Goal: Task Accomplishment & Management: Use online tool/utility

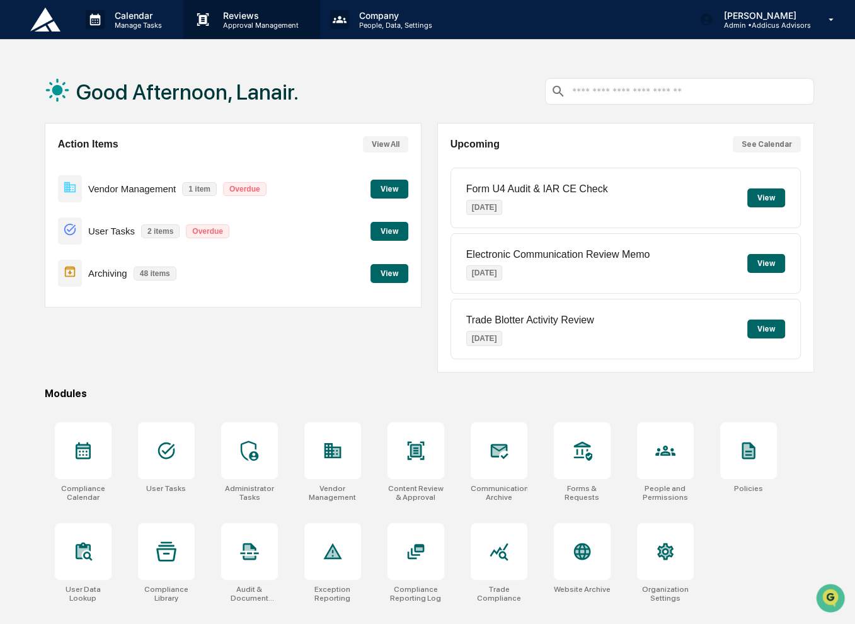
click at [226, 18] on p "Reviews" at bounding box center [259, 15] width 92 height 11
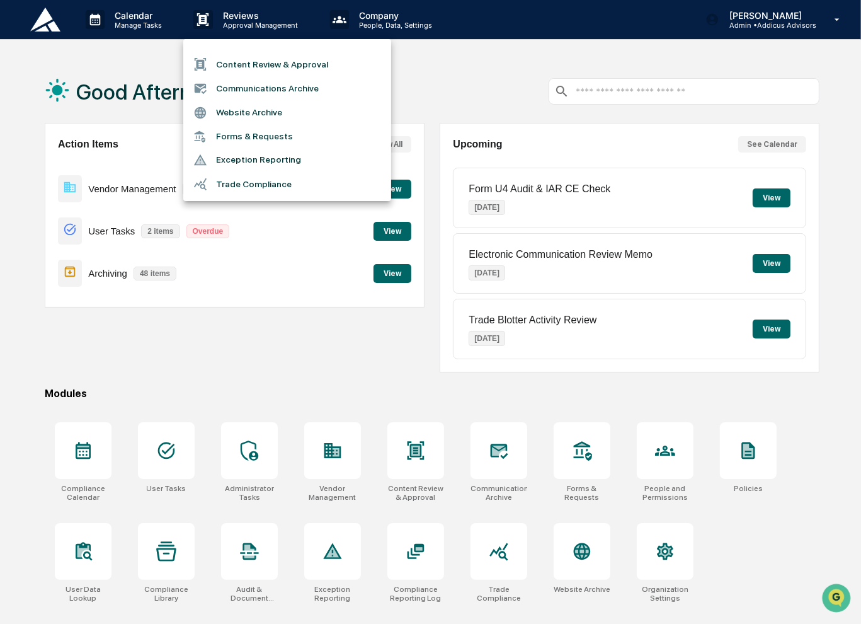
click at [258, 62] on li "Content Review & Approval" at bounding box center [287, 64] width 208 height 24
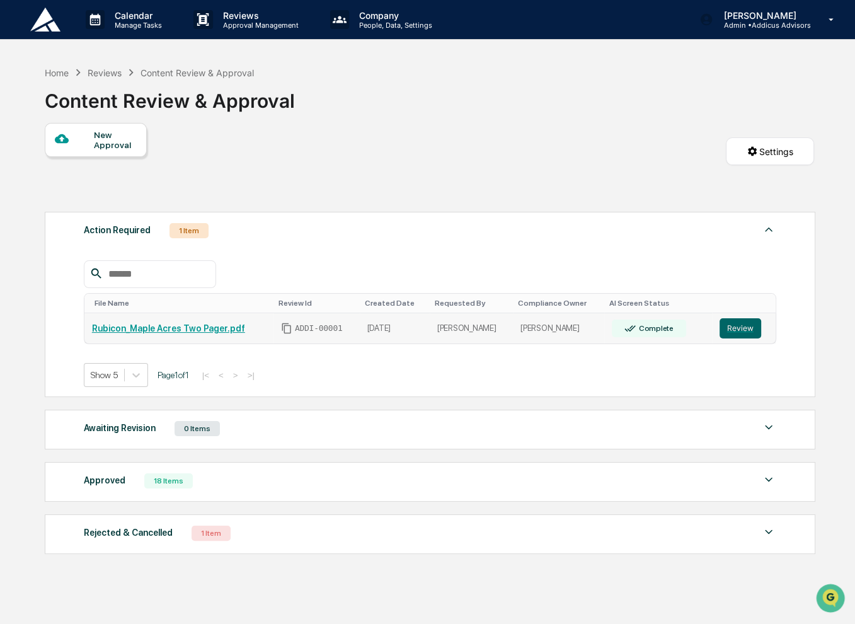
click at [193, 331] on link "Rubicon_Maple Acres Two Pager.pdf" at bounding box center [168, 328] width 153 height 10
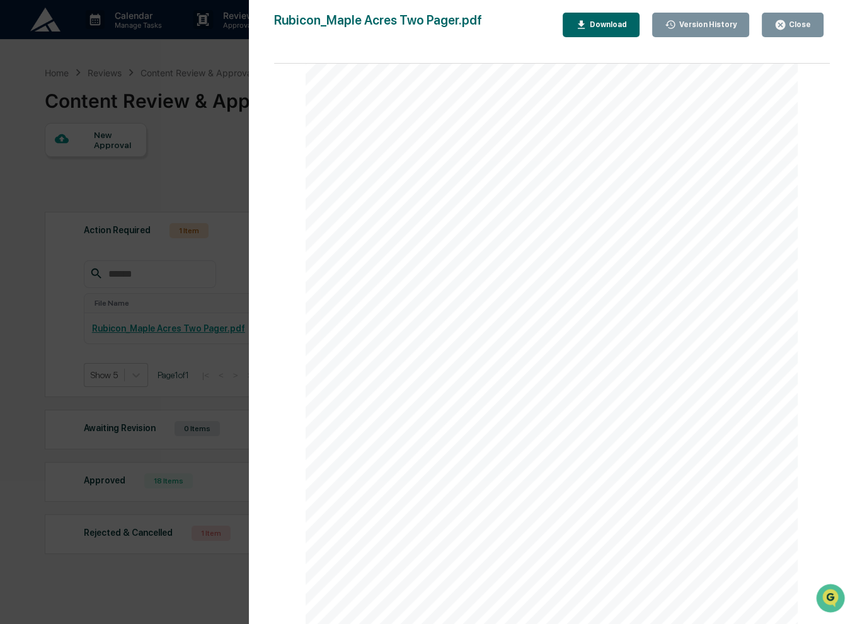
scroll to position [785, 0]
click at [70, 238] on div "Version History [DATE] 05:44 PM [PERSON_NAME] Rubicon_Maple Acres Two Pager.pdf…" at bounding box center [427, 312] width 855 height 624
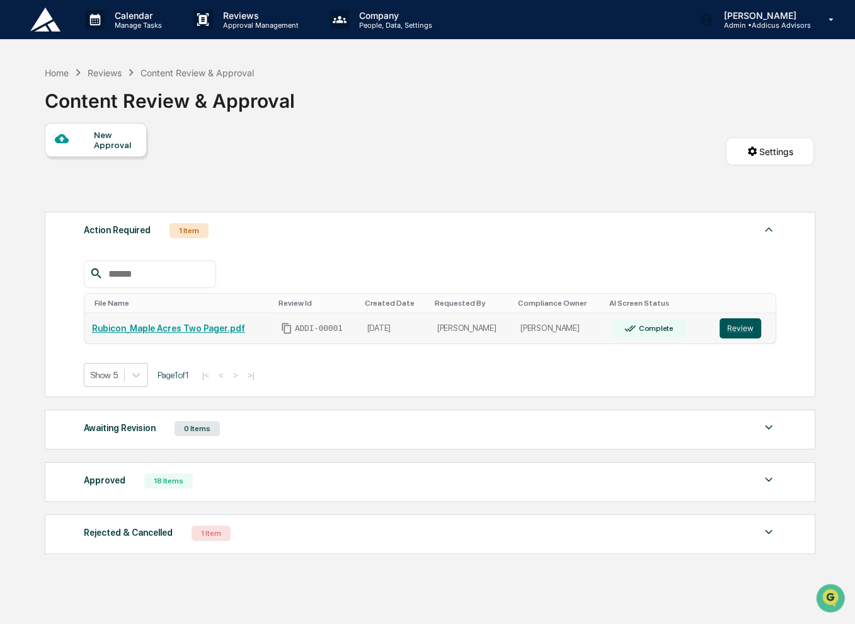
click at [737, 336] on button "Review" at bounding box center [741, 328] width 42 height 20
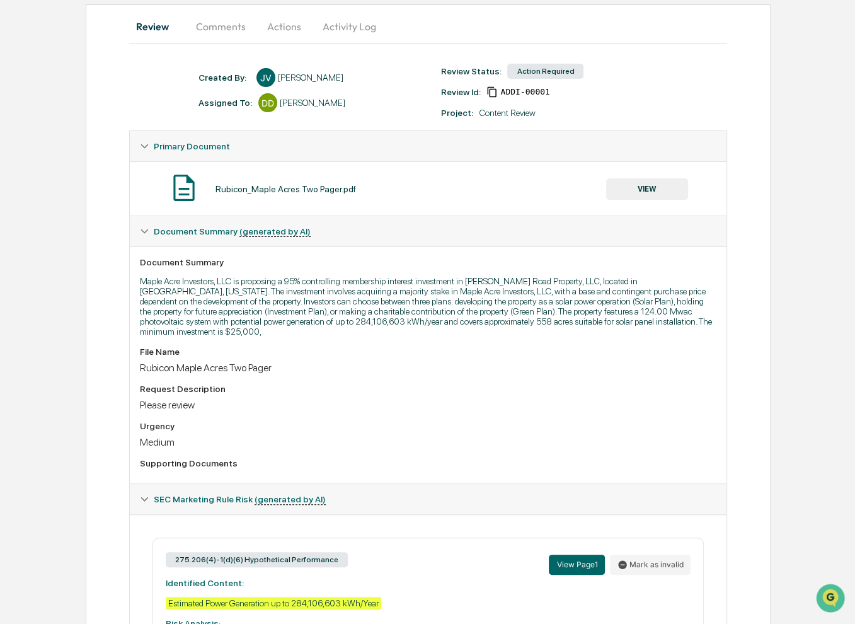
scroll to position [263, 0]
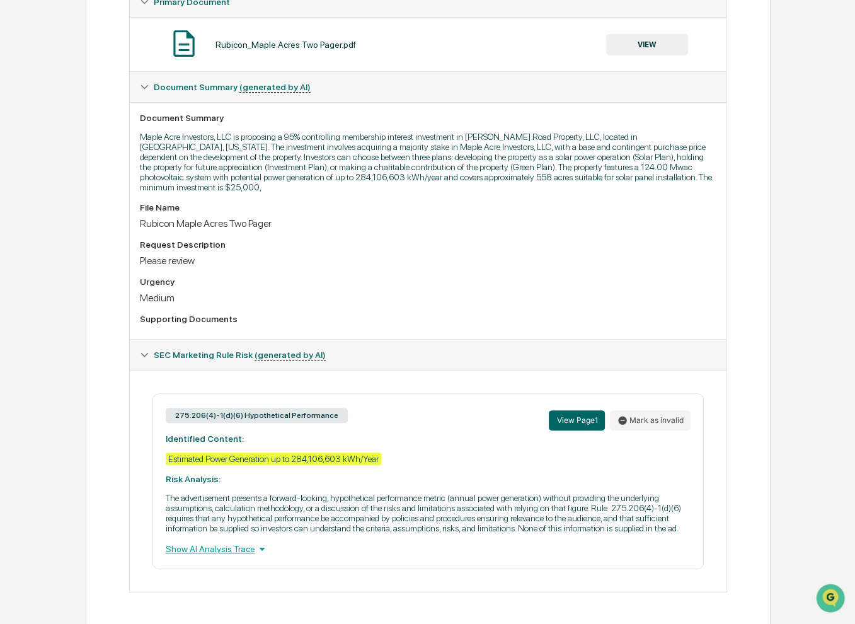
click at [235, 551] on div "Show AI Analysis Trace" at bounding box center [429, 549] width 526 height 14
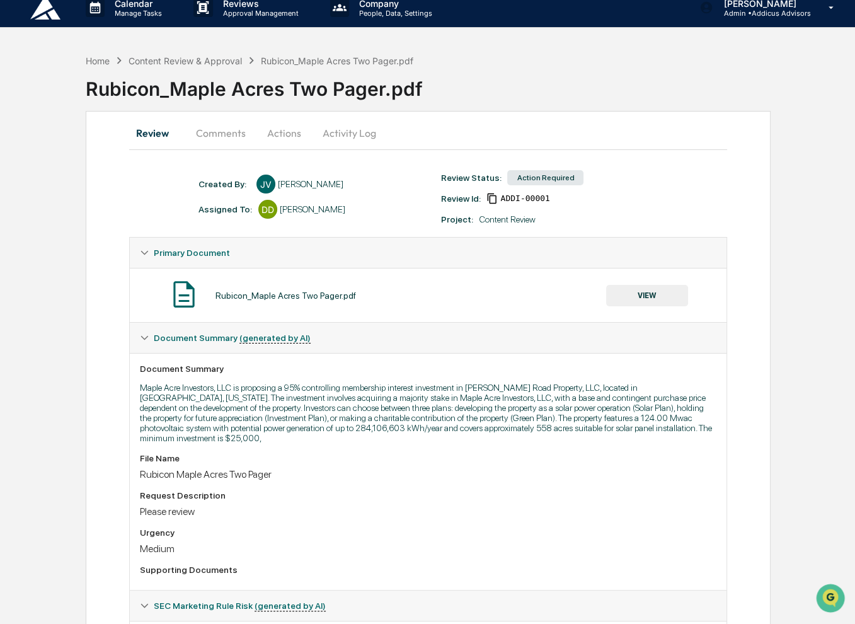
scroll to position [0, 0]
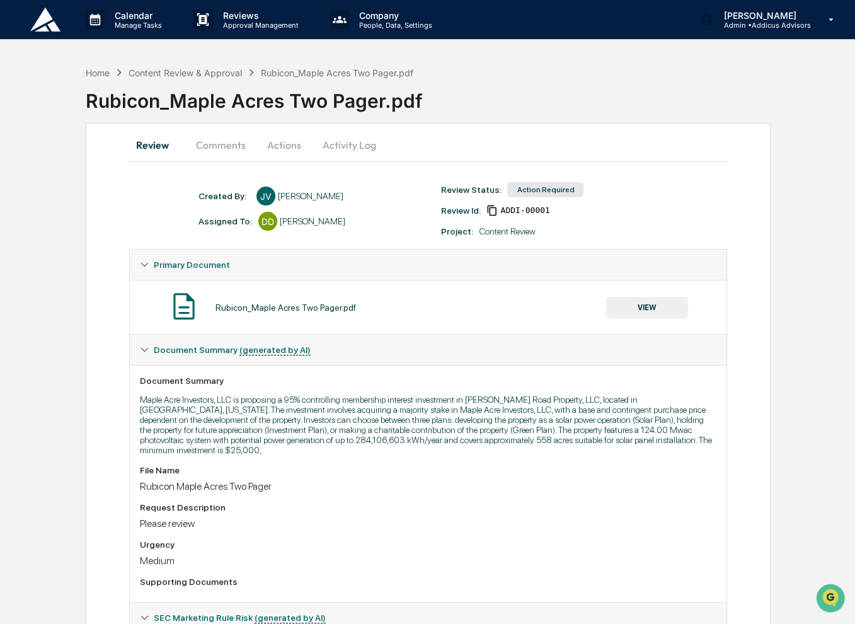
click at [288, 141] on button "Actions" at bounding box center [284, 145] width 57 height 30
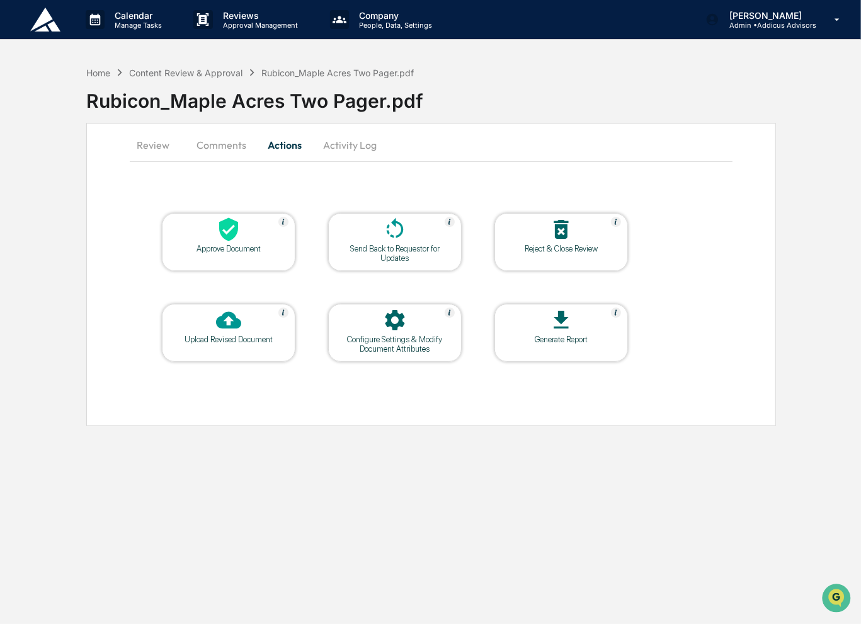
click at [406, 340] on div "Configure Settings & Modify Document Attributes" at bounding box center [394, 344] width 113 height 19
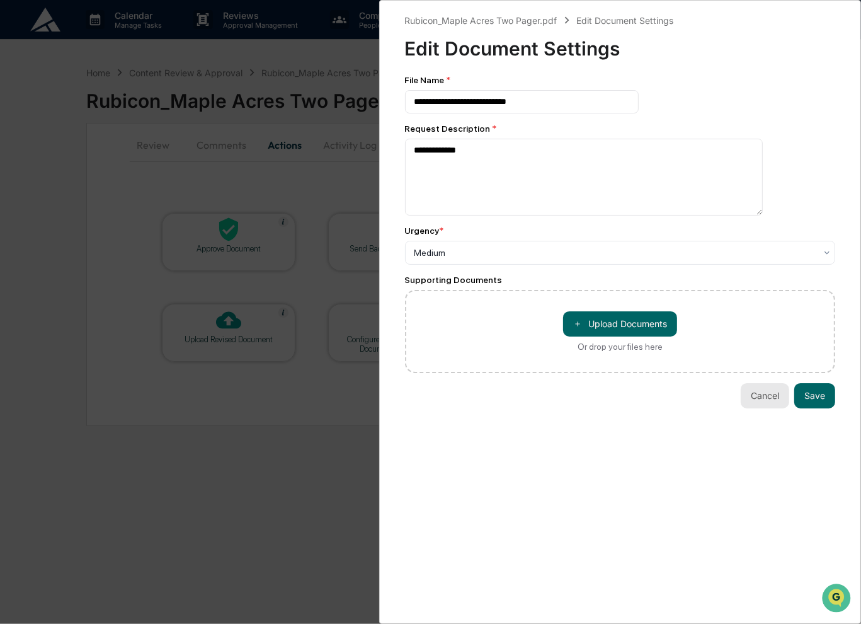
click at [754, 404] on button "Cancel" at bounding box center [765, 395] width 49 height 25
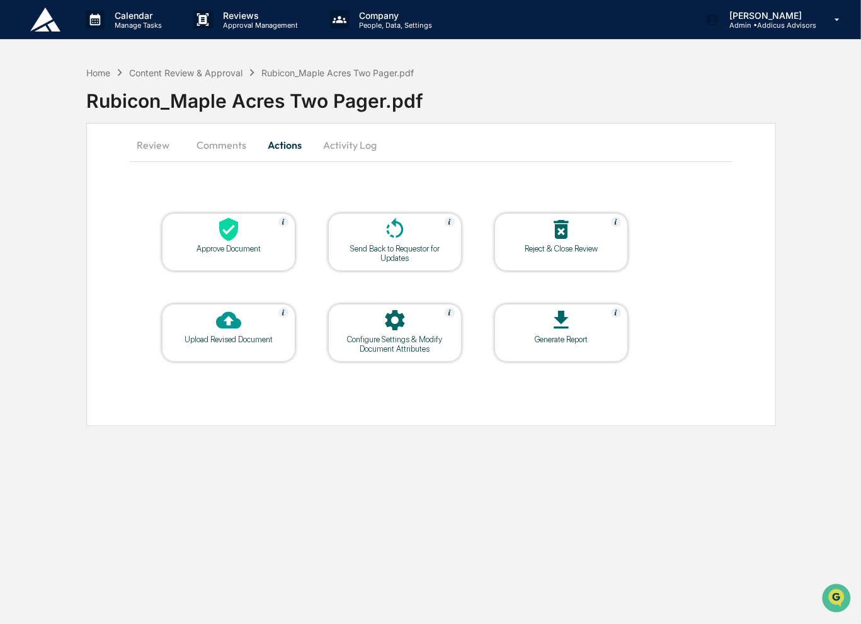
click at [408, 258] on div "Send Back to Requestor for Updates" at bounding box center [394, 253] width 113 height 19
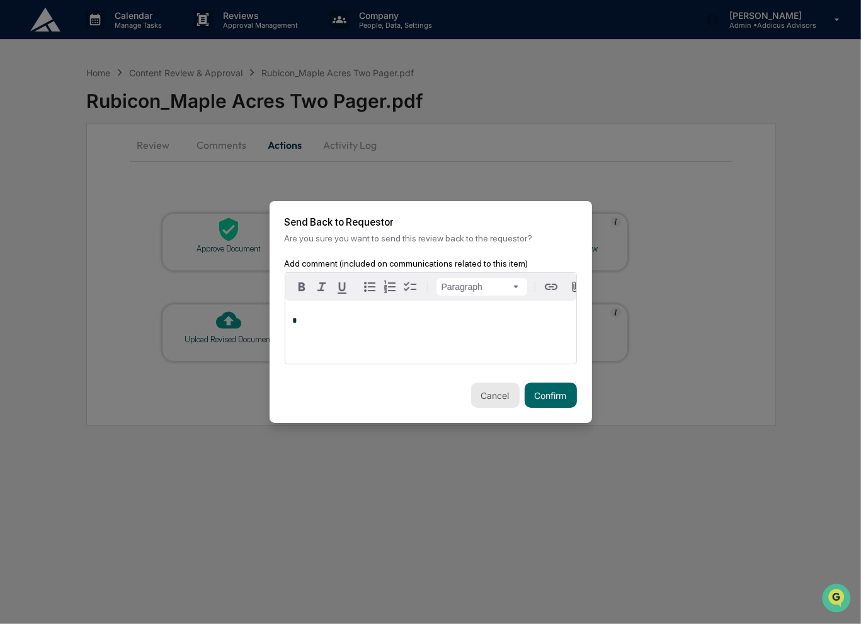
click at [486, 396] on button "Cancel" at bounding box center [495, 394] width 49 height 25
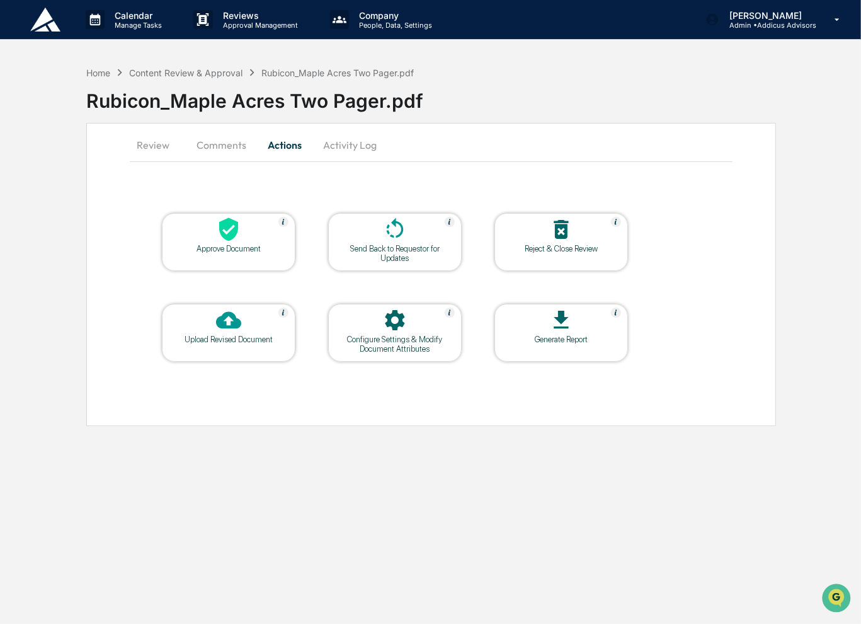
click at [214, 158] on button "Comments" at bounding box center [222, 145] width 70 height 30
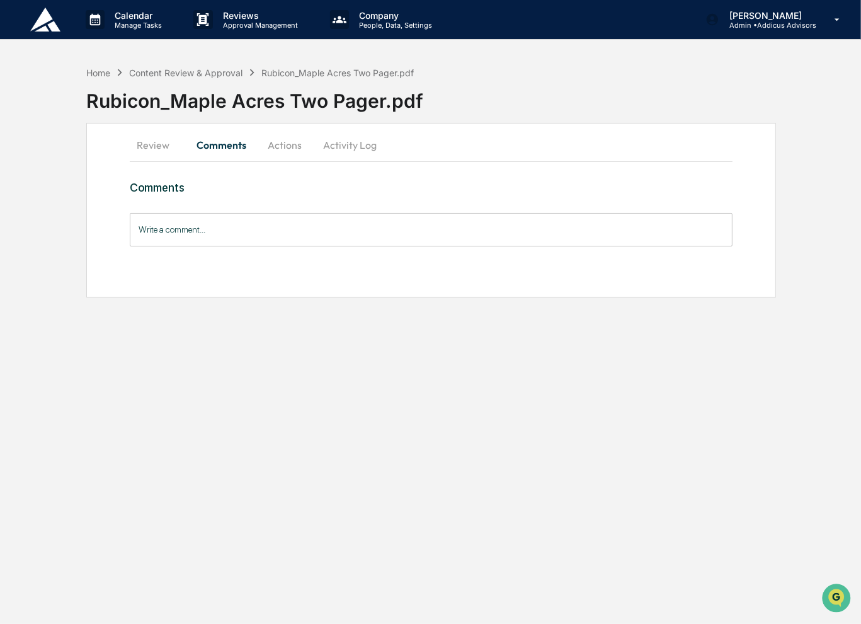
click at [152, 152] on button "Review" at bounding box center [158, 145] width 57 height 30
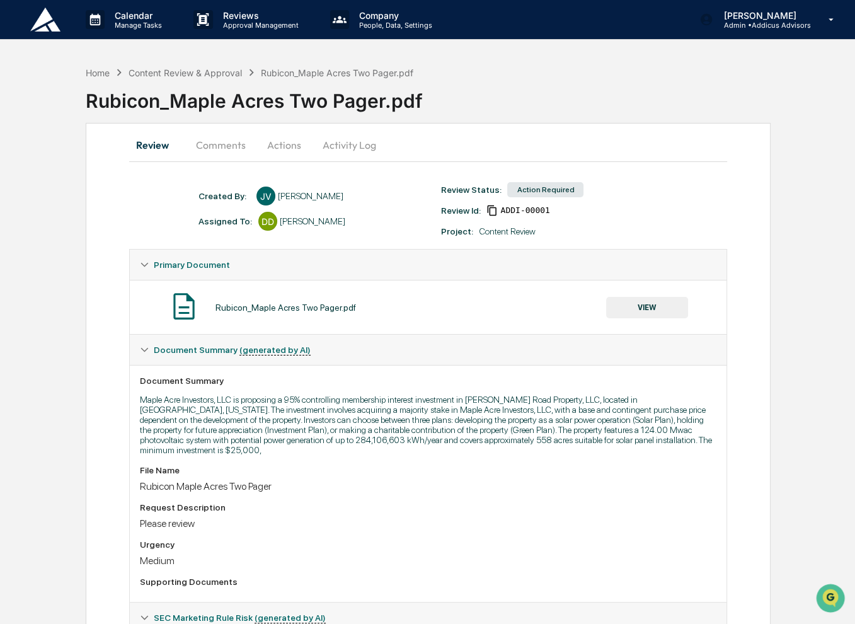
click at [233, 149] on button "Comments" at bounding box center [221, 145] width 70 height 30
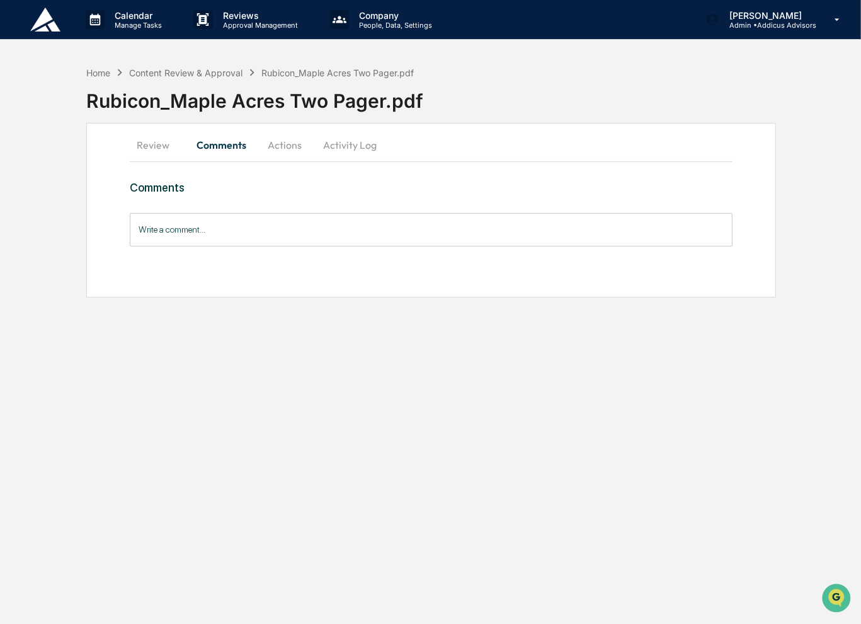
click at [294, 237] on input "Write a comment..." at bounding box center [431, 229] width 603 height 33
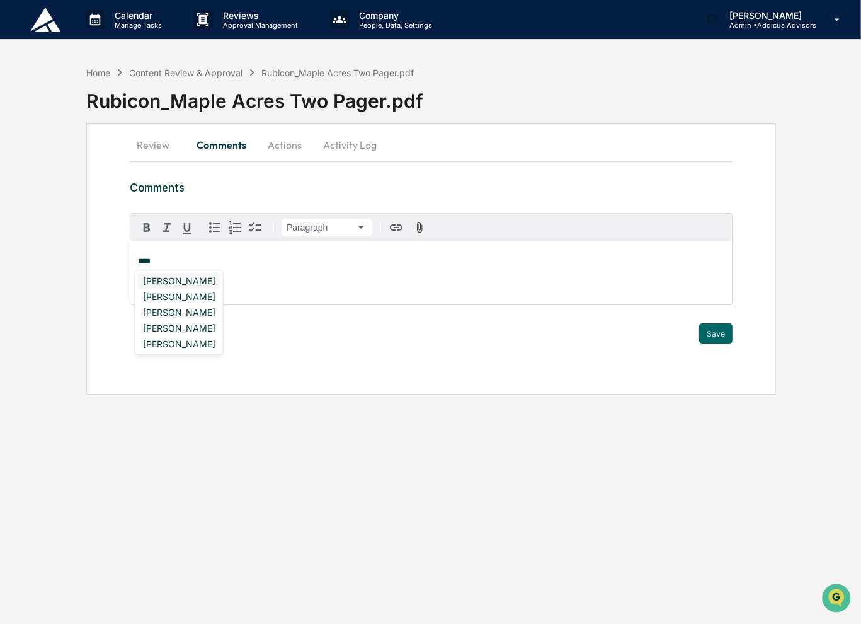
click at [205, 281] on div "Kelly Van Deusen" at bounding box center [179, 281] width 83 height 16
click at [189, 287] on div "[PERSON_NAME]" at bounding box center [179, 281] width 83 height 16
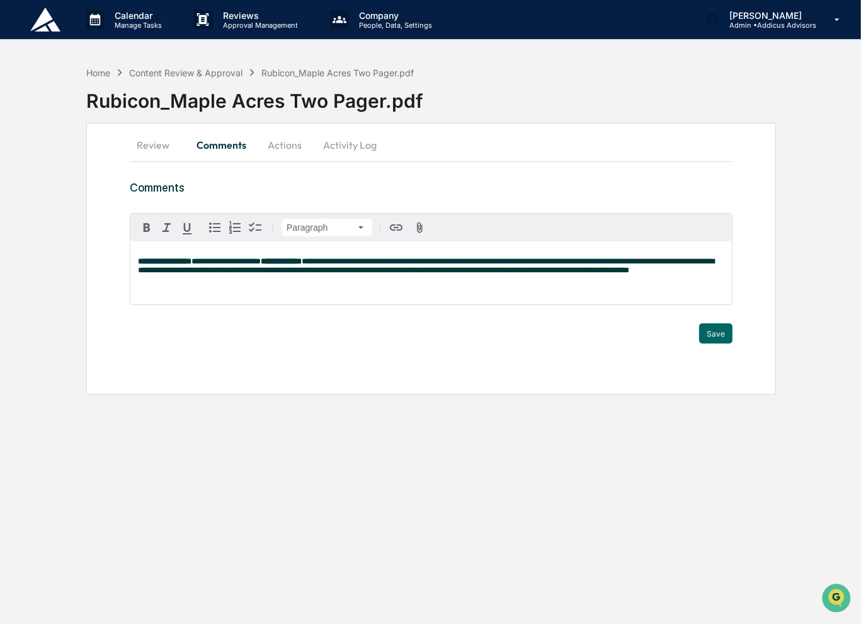
click at [234, 271] on span "**********" at bounding box center [426, 265] width 577 height 17
click at [141, 143] on button "Review" at bounding box center [158, 145] width 57 height 30
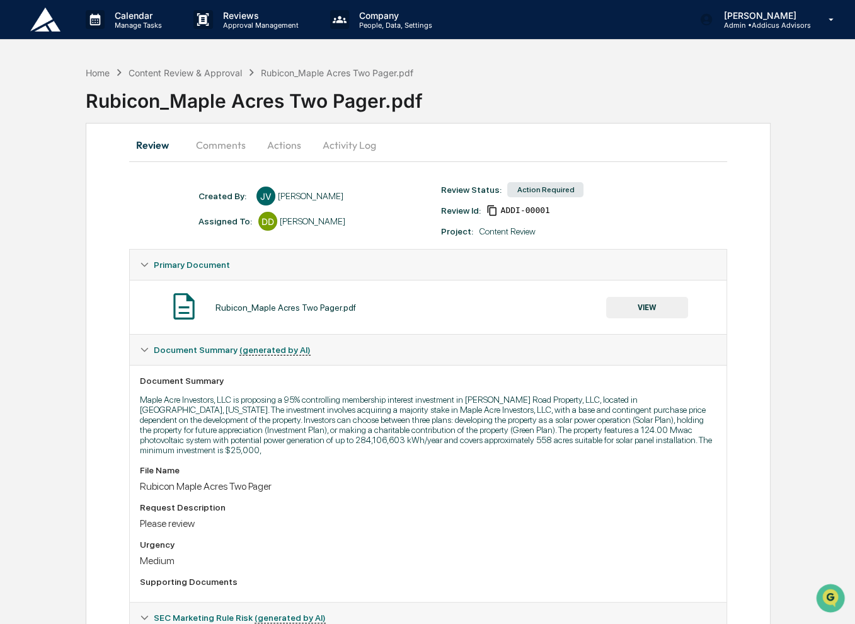
click at [659, 304] on button "VIEW" at bounding box center [647, 307] width 82 height 21
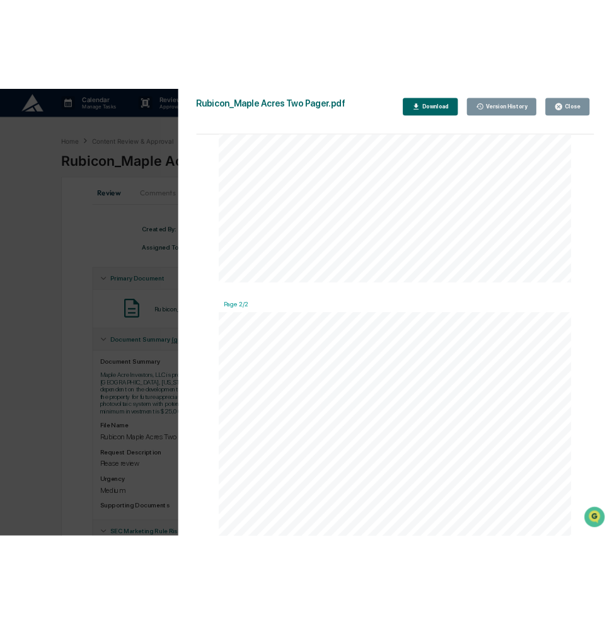
scroll to position [407, 0]
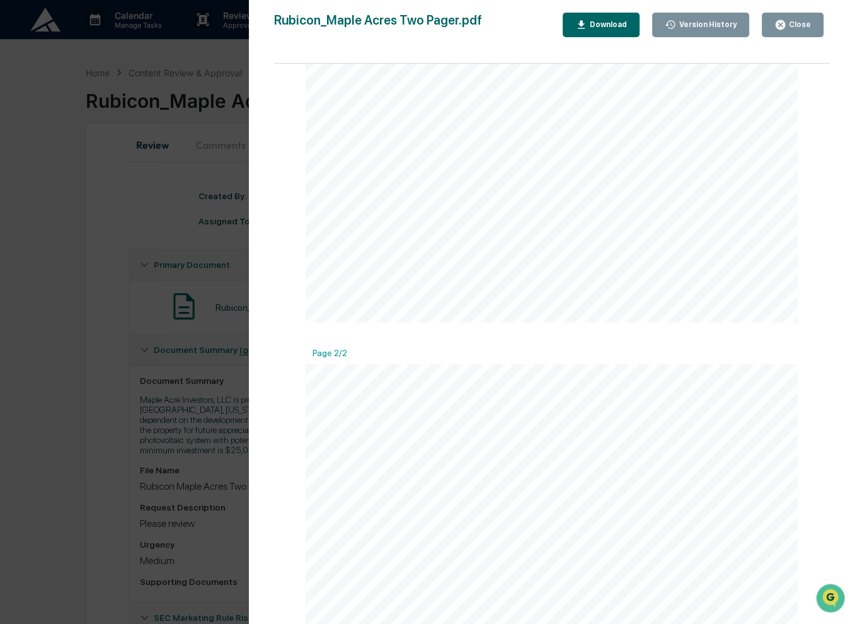
click at [72, 232] on div "Version History [DATE] 05:44 PM [PERSON_NAME] Rubicon_Maple Acres Two Pager.pdf…" at bounding box center [427, 312] width 855 height 624
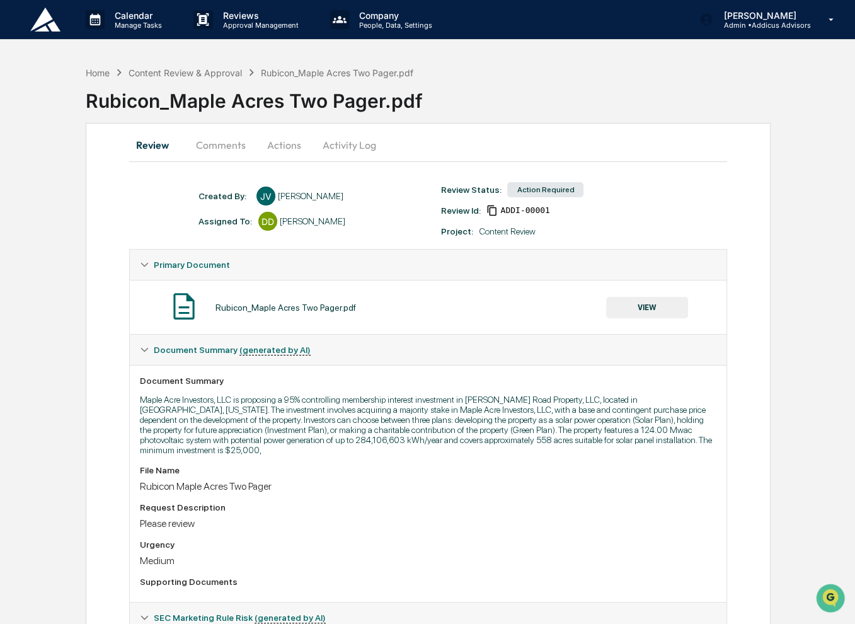
click at [226, 147] on button "Comments" at bounding box center [221, 145] width 70 height 30
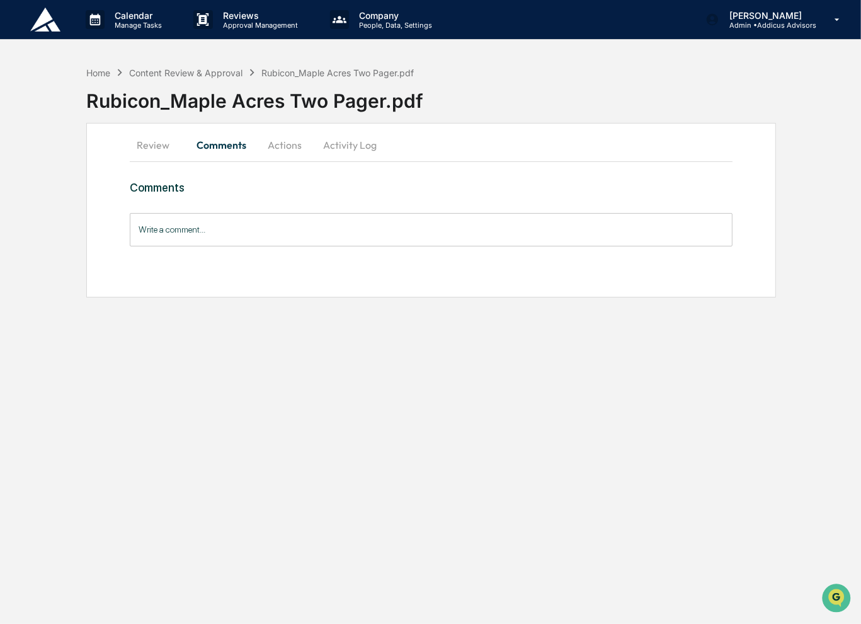
click at [251, 239] on input "Write a comment..." at bounding box center [431, 229] width 603 height 33
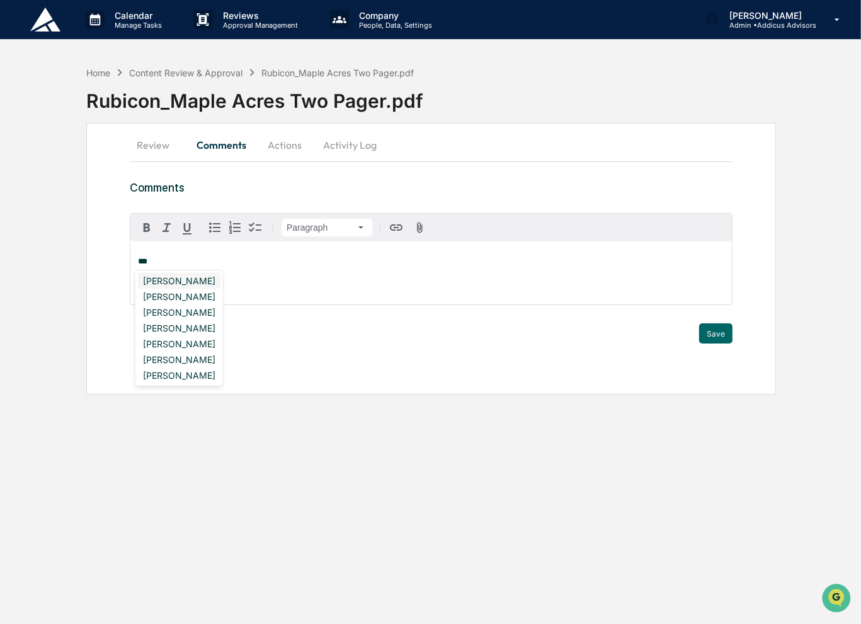
click at [205, 283] on div "Kelly Van Deusen" at bounding box center [179, 281] width 83 height 16
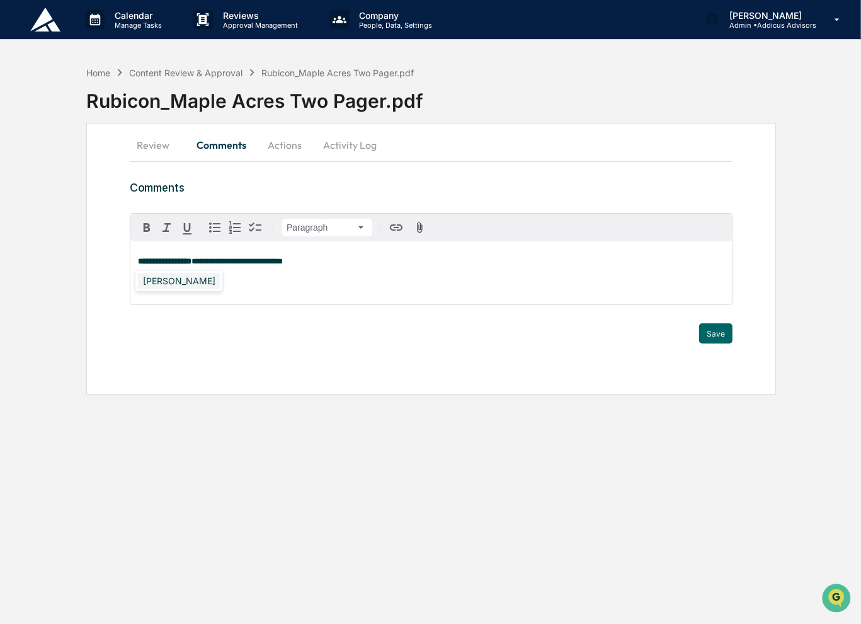
click at [168, 279] on div "[PERSON_NAME]" at bounding box center [179, 281] width 83 height 16
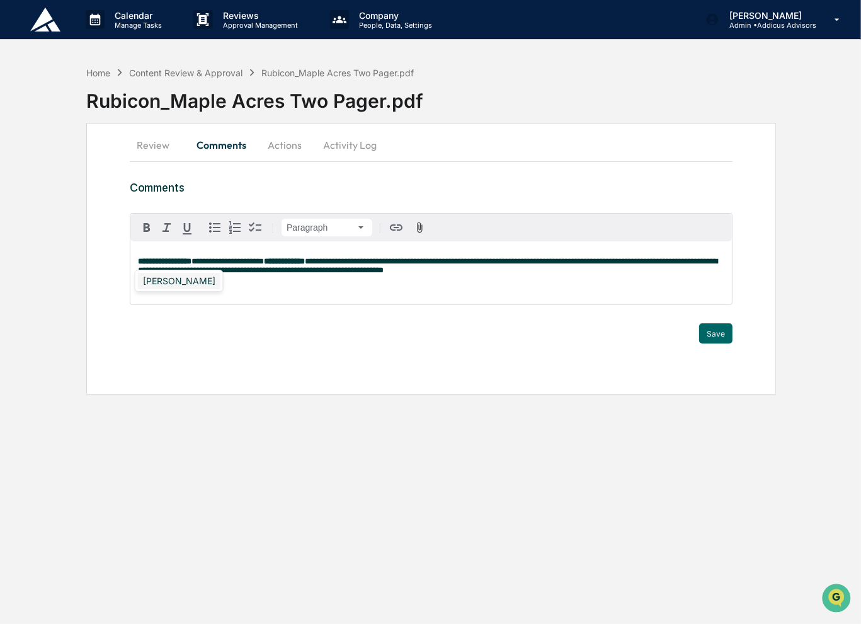
click at [185, 282] on div "[PERSON_NAME]" at bounding box center [179, 281] width 83 height 16
click at [711, 328] on button "Save" at bounding box center [715, 333] width 33 height 20
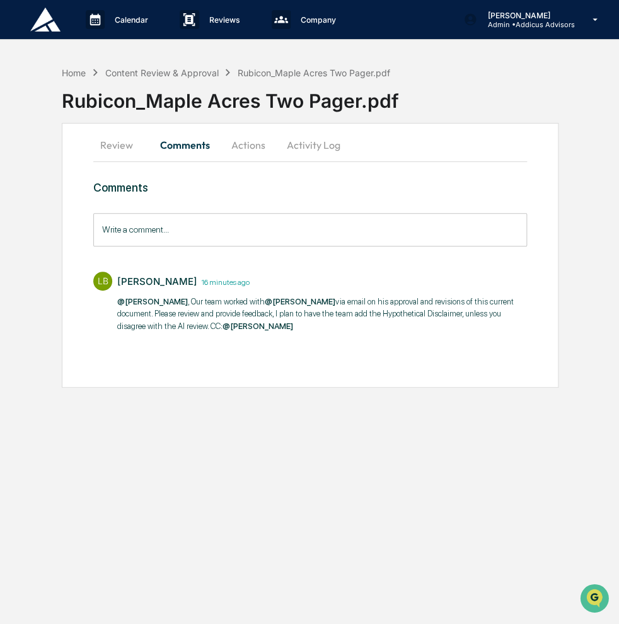
click at [247, 147] on button "Actions" at bounding box center [248, 145] width 57 height 30
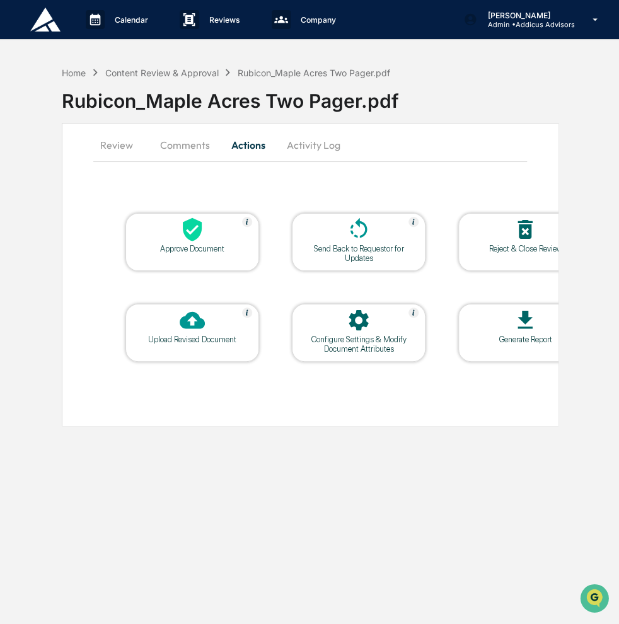
click at [102, 144] on button "Review" at bounding box center [121, 145] width 57 height 30
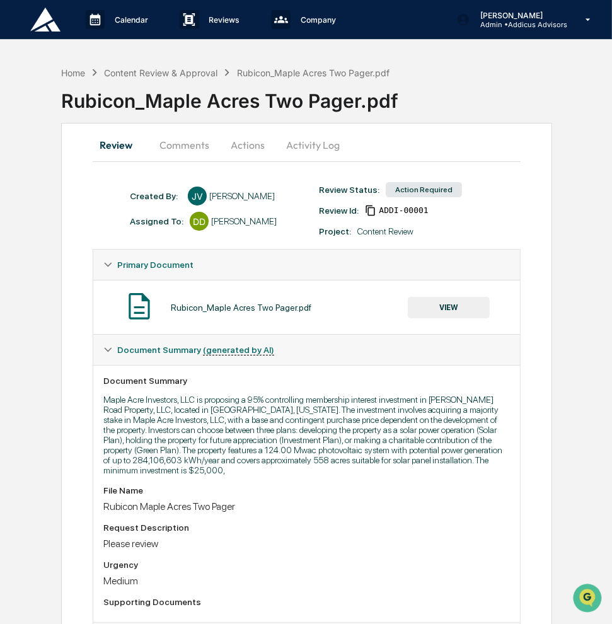
click at [434, 309] on button "VIEW" at bounding box center [449, 307] width 82 height 21
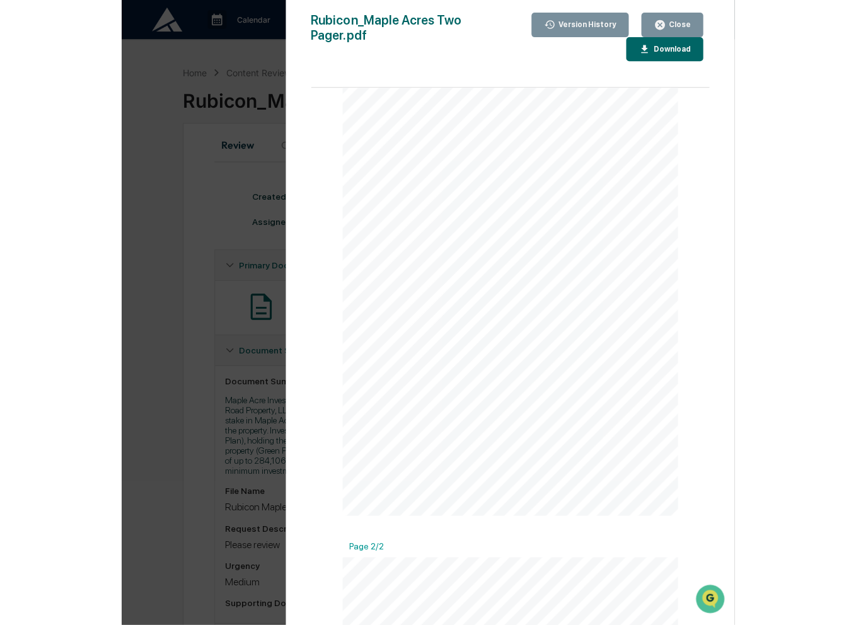
scroll to position [0, 0]
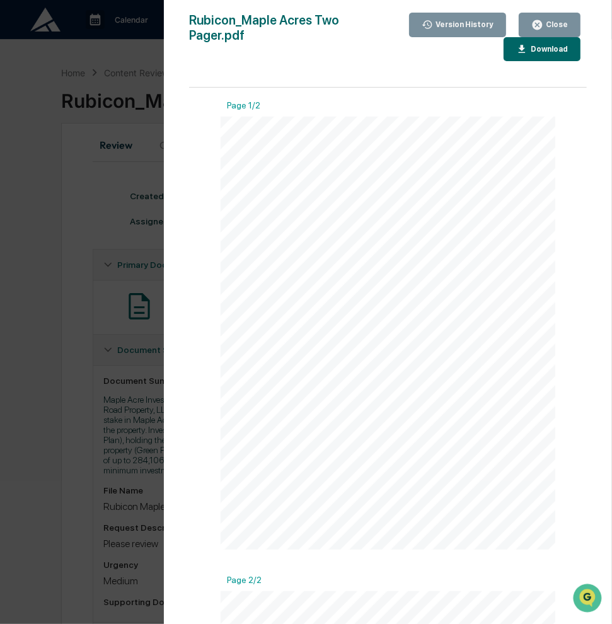
click at [552, 28] on div "Close" at bounding box center [555, 24] width 25 height 9
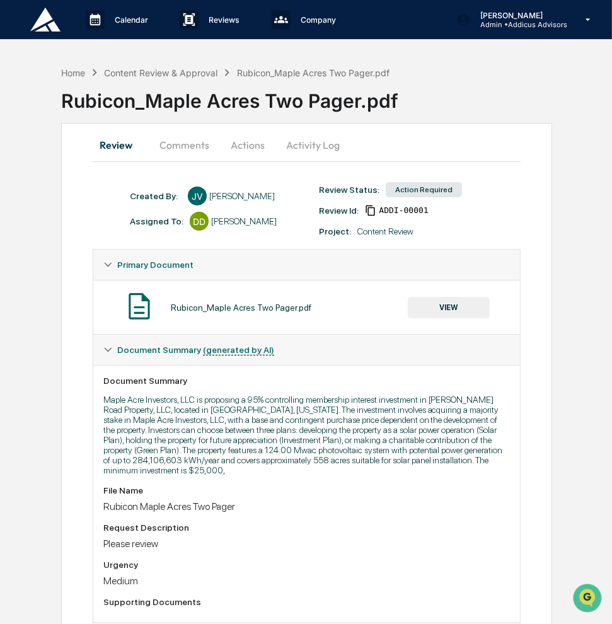
click at [308, 147] on button "Activity Log" at bounding box center [313, 145] width 74 height 30
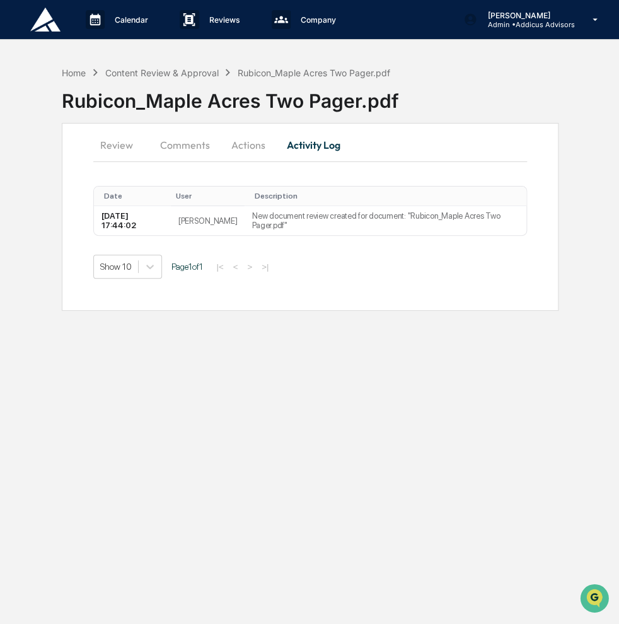
click at [265, 149] on button "Actions" at bounding box center [248, 145] width 57 height 30
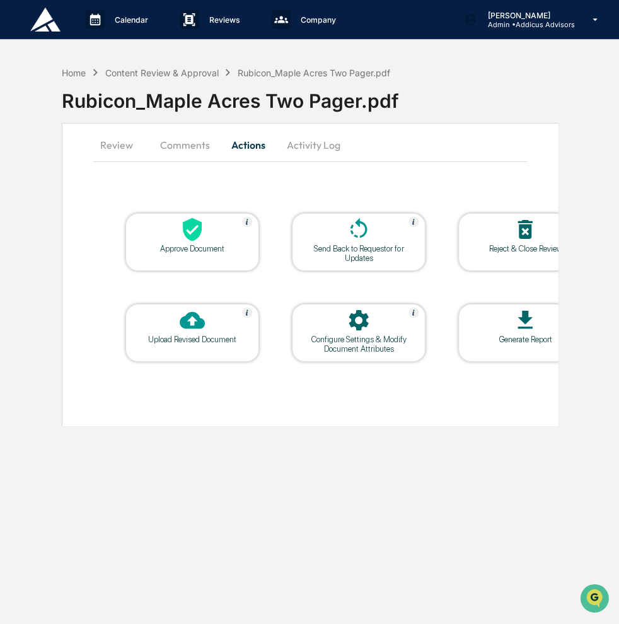
click at [345, 351] on div "Configure Settings & Modify Document Attributes" at bounding box center [358, 344] width 113 height 19
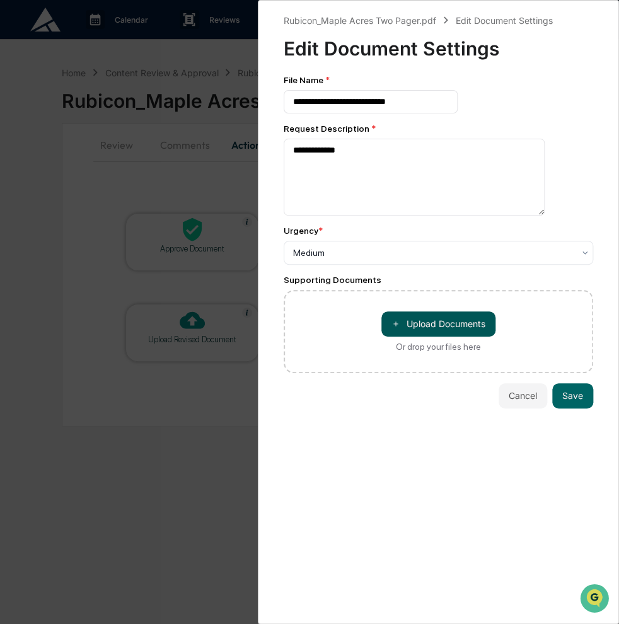
click at [411, 328] on button "＋ Upload Documents" at bounding box center [438, 323] width 114 height 25
click at [431, 328] on button "＋ Upload Documents" at bounding box center [438, 323] width 114 height 25
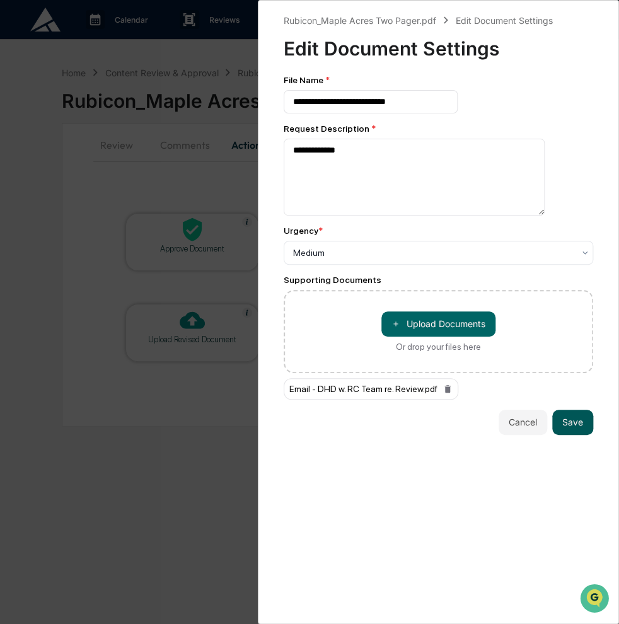
click at [570, 422] on button "Save" at bounding box center [572, 422] width 41 height 25
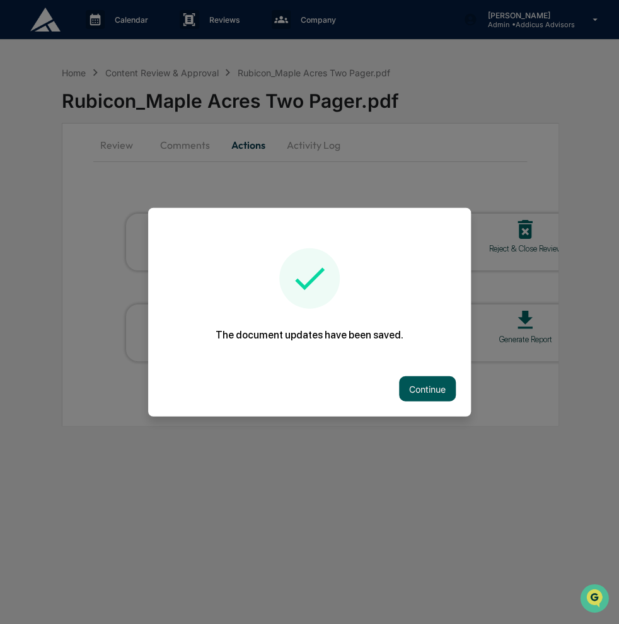
click at [410, 391] on button "Continue" at bounding box center [427, 388] width 57 height 25
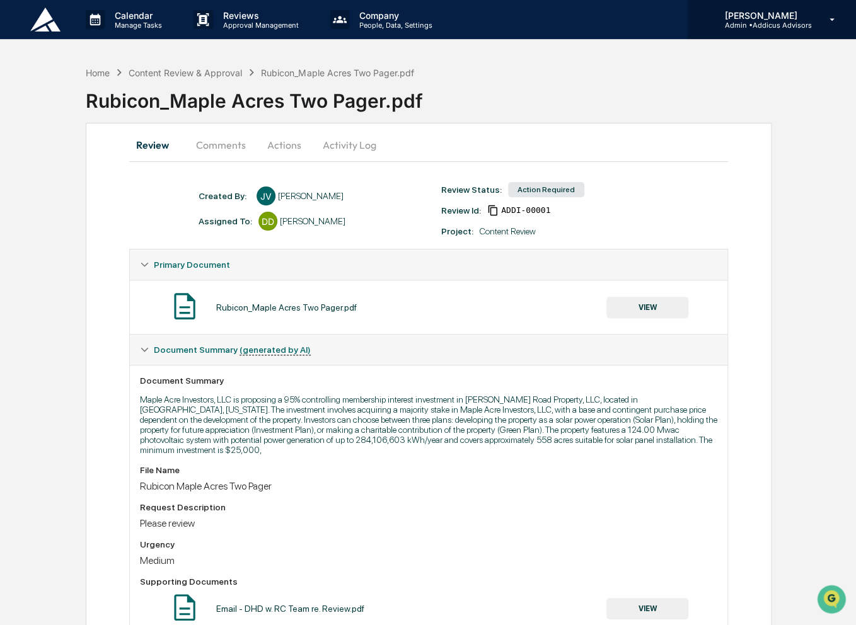
click at [770, 23] on p "Admin • Addicus Advisors" at bounding box center [762, 25] width 97 height 9
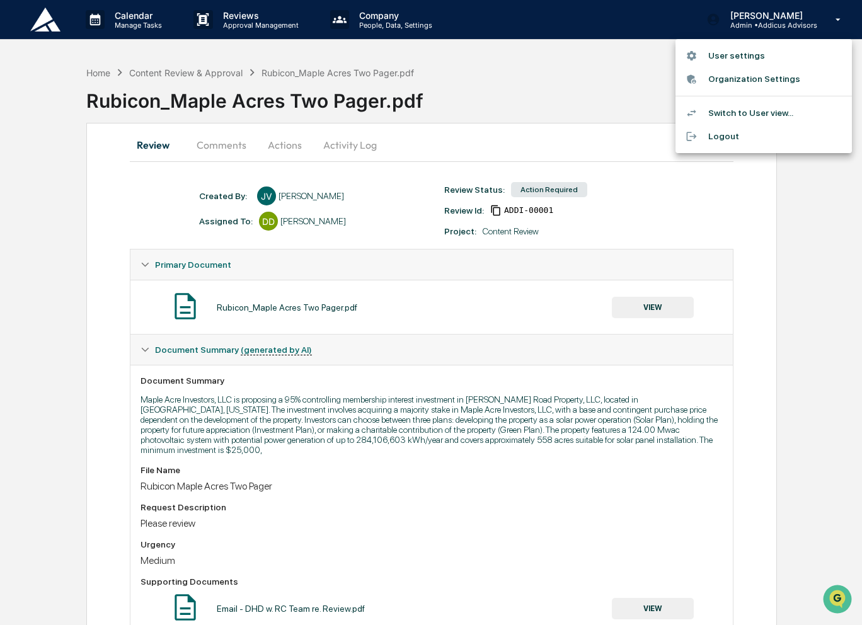
click at [776, 117] on li "Switch to User view..." at bounding box center [764, 112] width 176 height 23
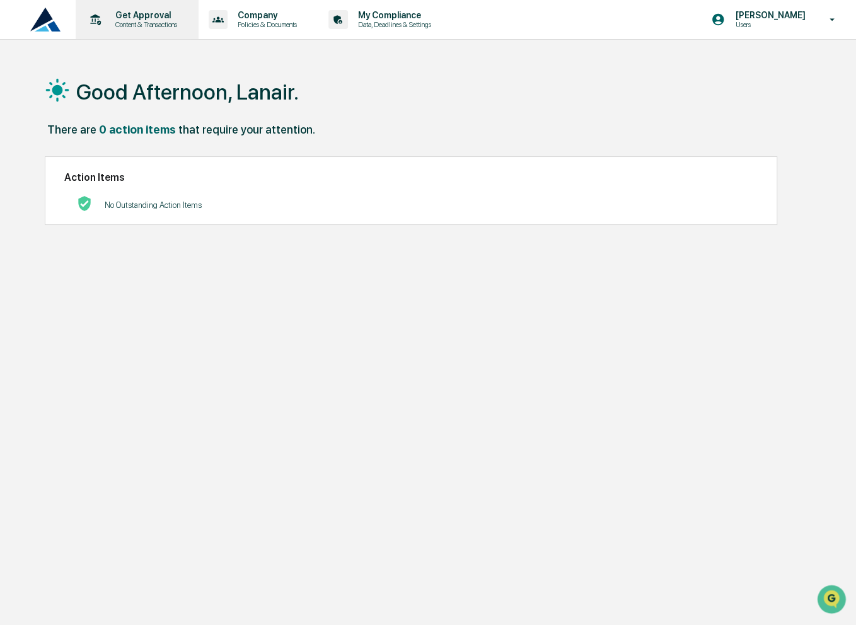
click at [129, 14] on p "Get Approval" at bounding box center [144, 15] width 78 height 10
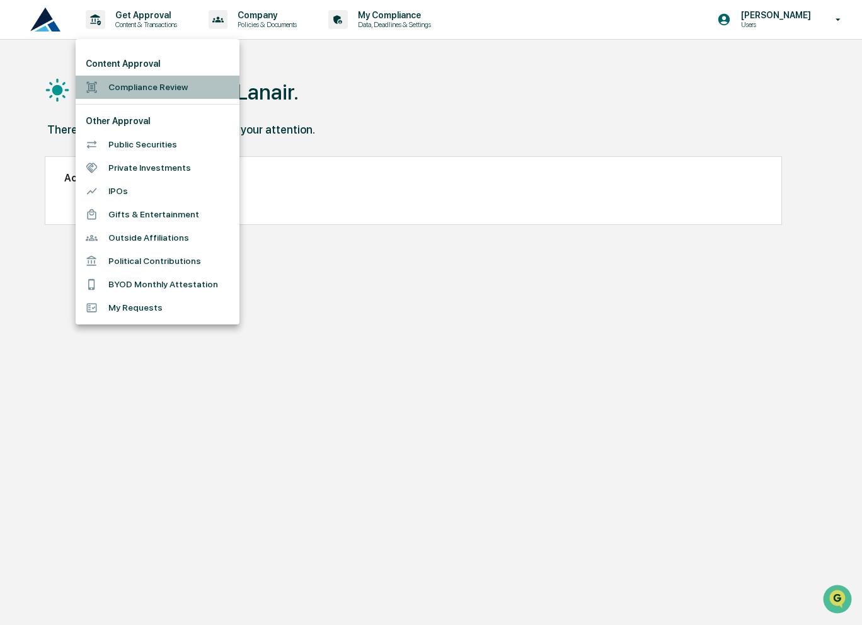
click at [173, 94] on li "Compliance Review" at bounding box center [158, 87] width 164 height 23
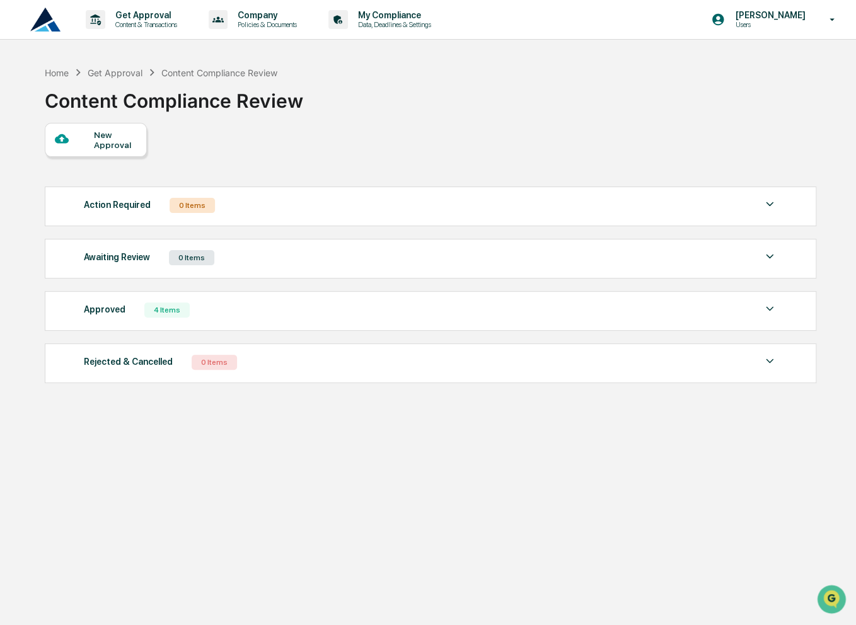
click at [134, 149] on div "New Approval" at bounding box center [115, 140] width 42 height 20
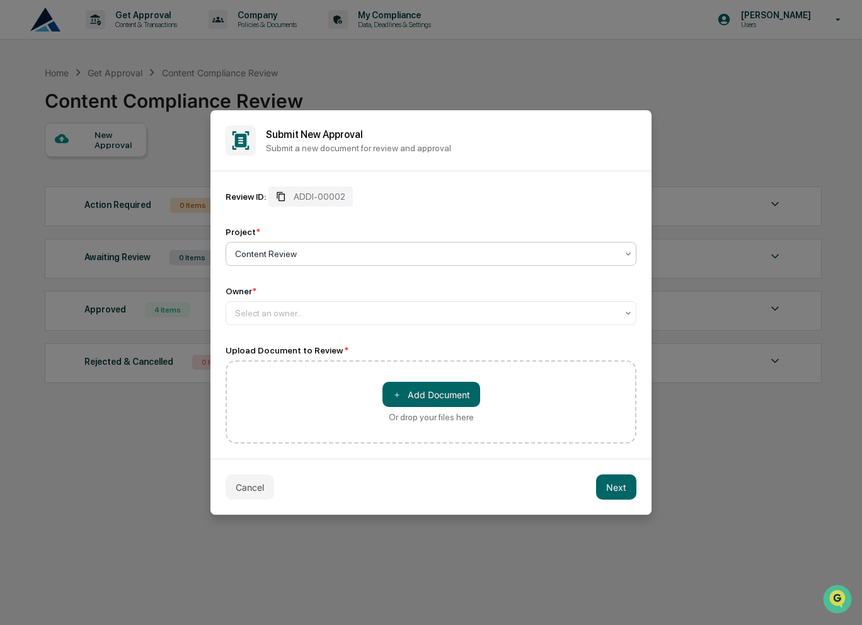
click at [303, 192] on span "ADDI-00002" at bounding box center [320, 197] width 52 height 10
click at [459, 262] on div "Content Review" at bounding box center [426, 254] width 394 height 18
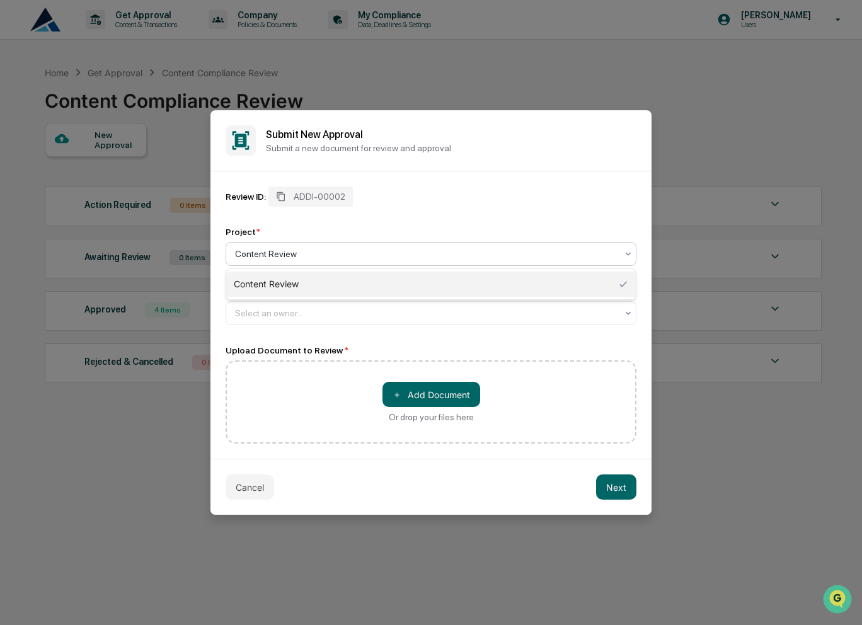
click at [459, 262] on div "Content Review" at bounding box center [426, 254] width 394 height 18
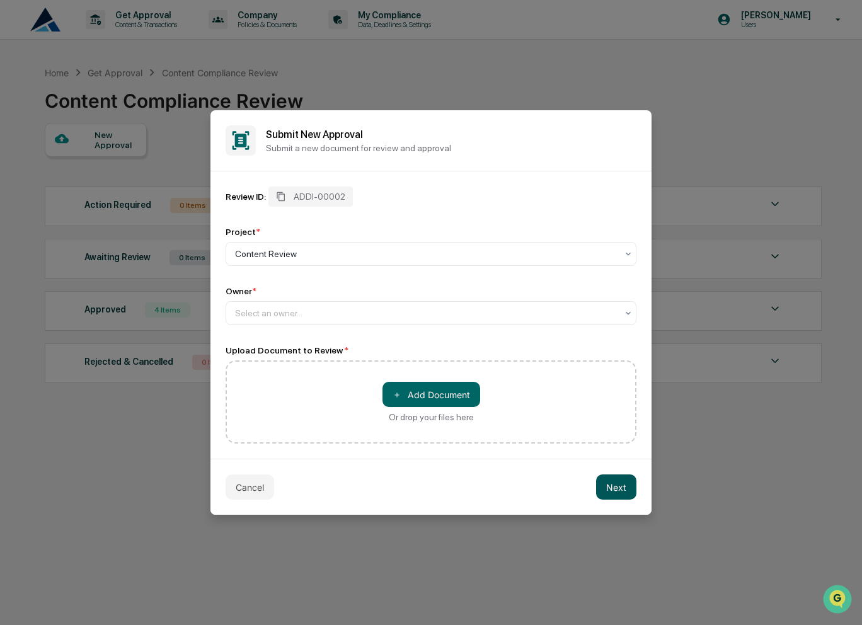
click at [621, 488] on button "Next" at bounding box center [616, 486] width 40 height 25
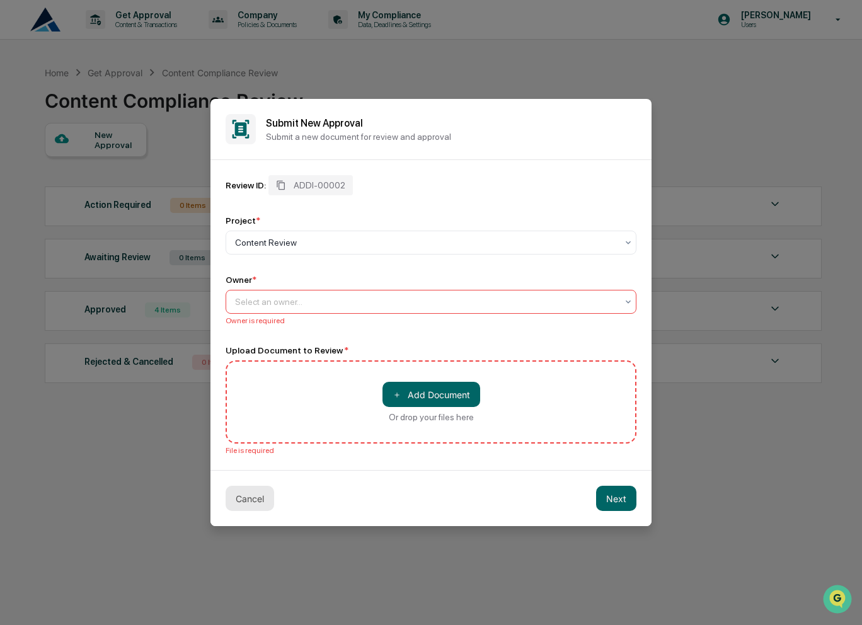
click at [243, 495] on button "Cancel" at bounding box center [250, 498] width 49 height 25
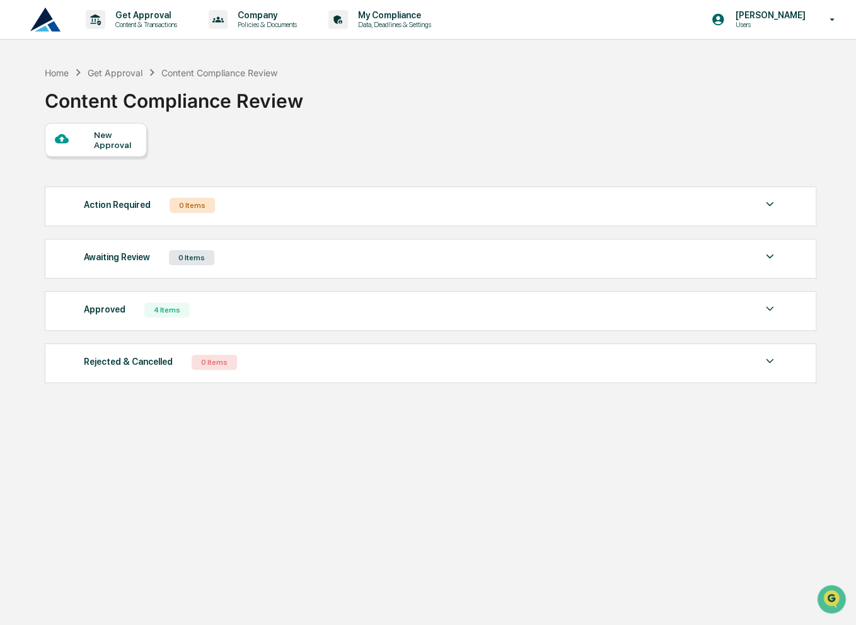
click at [309, 204] on div "Action Required 0 Items" at bounding box center [430, 206] width 693 height 18
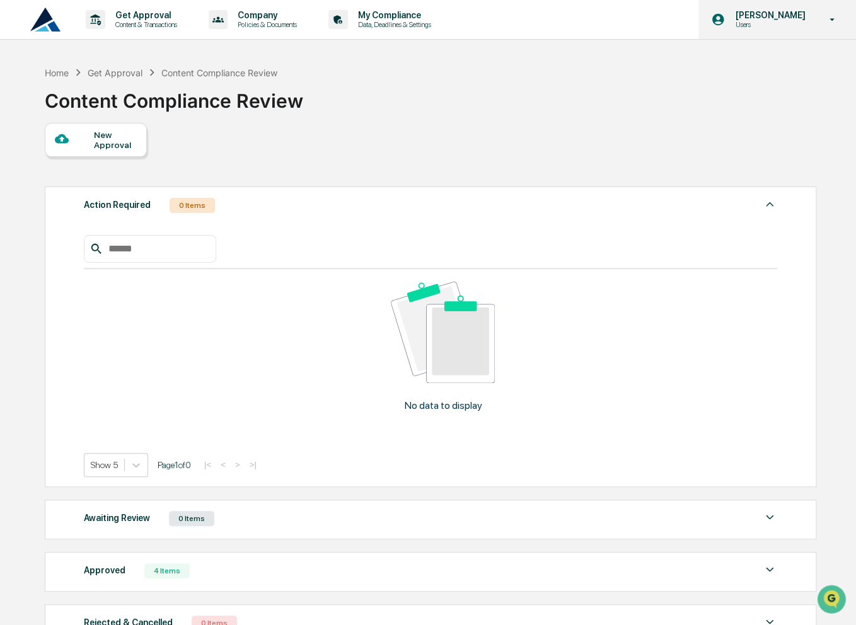
click at [769, 16] on p "[PERSON_NAME]" at bounding box center [768, 15] width 86 height 10
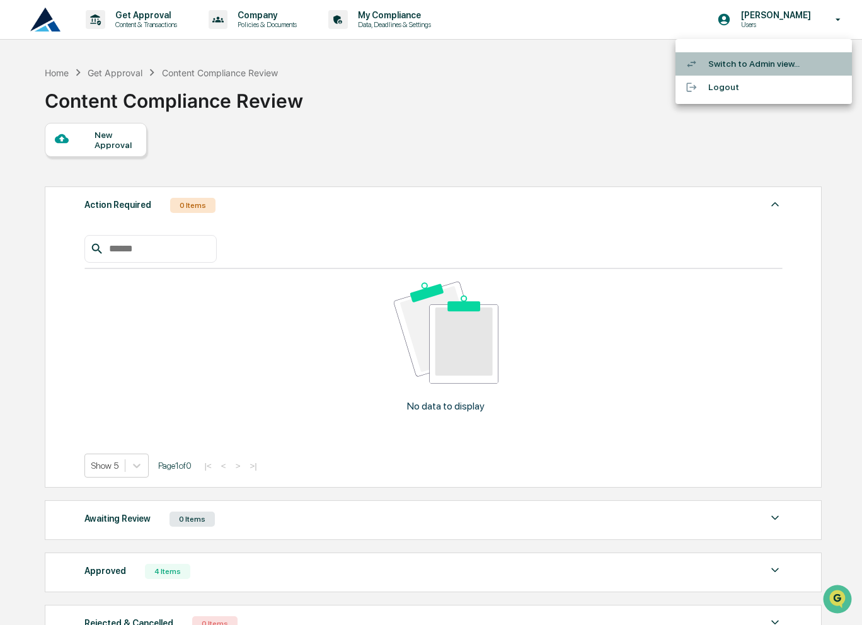
click at [766, 66] on li "Switch to Admin view..." at bounding box center [764, 63] width 176 height 23
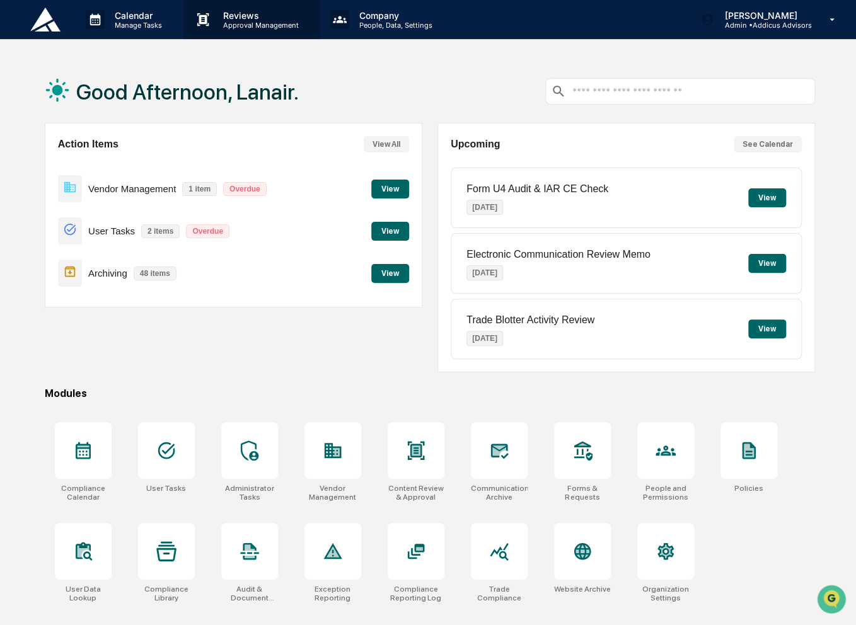
click at [248, 22] on p "Approval Management" at bounding box center [259, 25] width 92 height 9
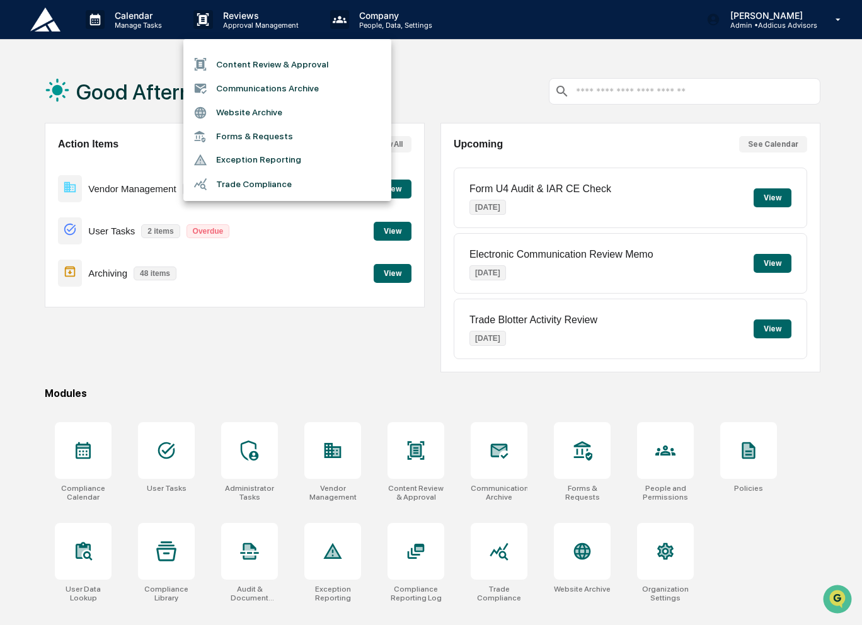
click at [264, 66] on li "Content Review & Approval" at bounding box center [287, 64] width 208 height 24
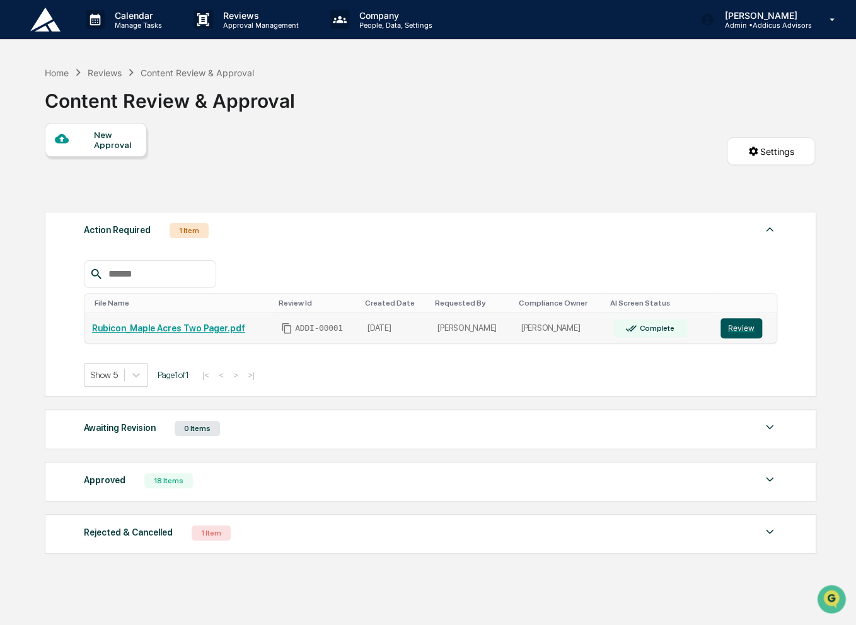
click at [732, 336] on button "Review" at bounding box center [741, 328] width 42 height 20
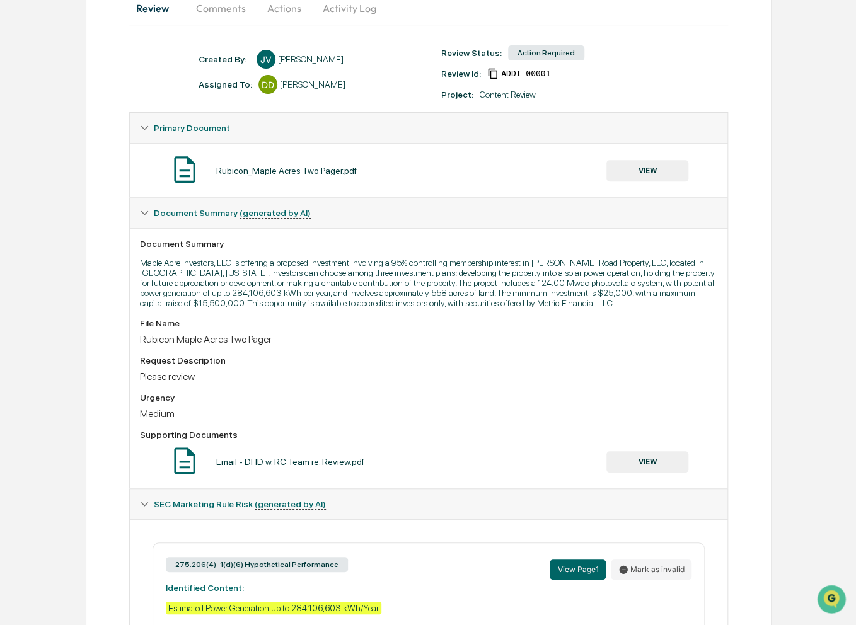
scroll to position [33, 0]
